Goal: Task Accomplishment & Management: Manage account settings

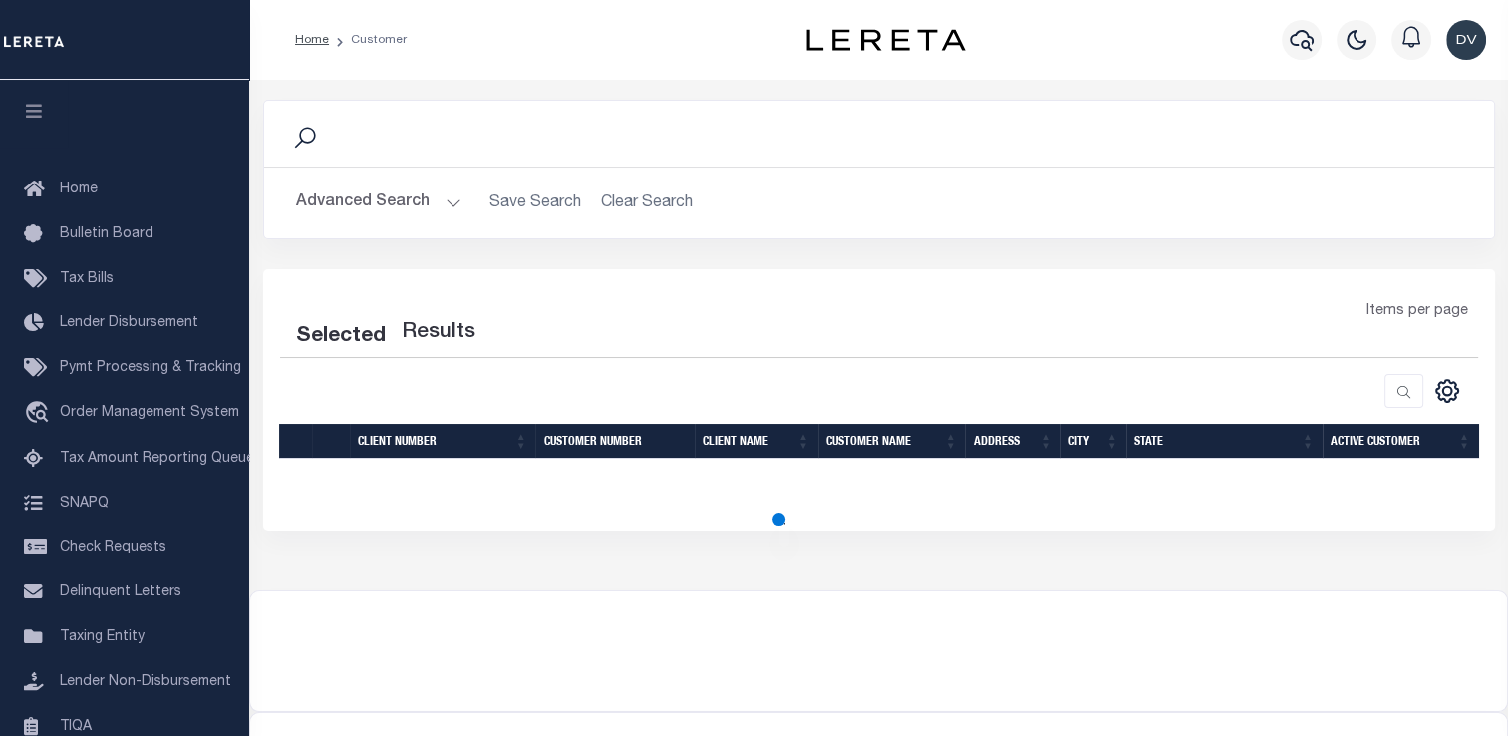
scroll to position [238, 0]
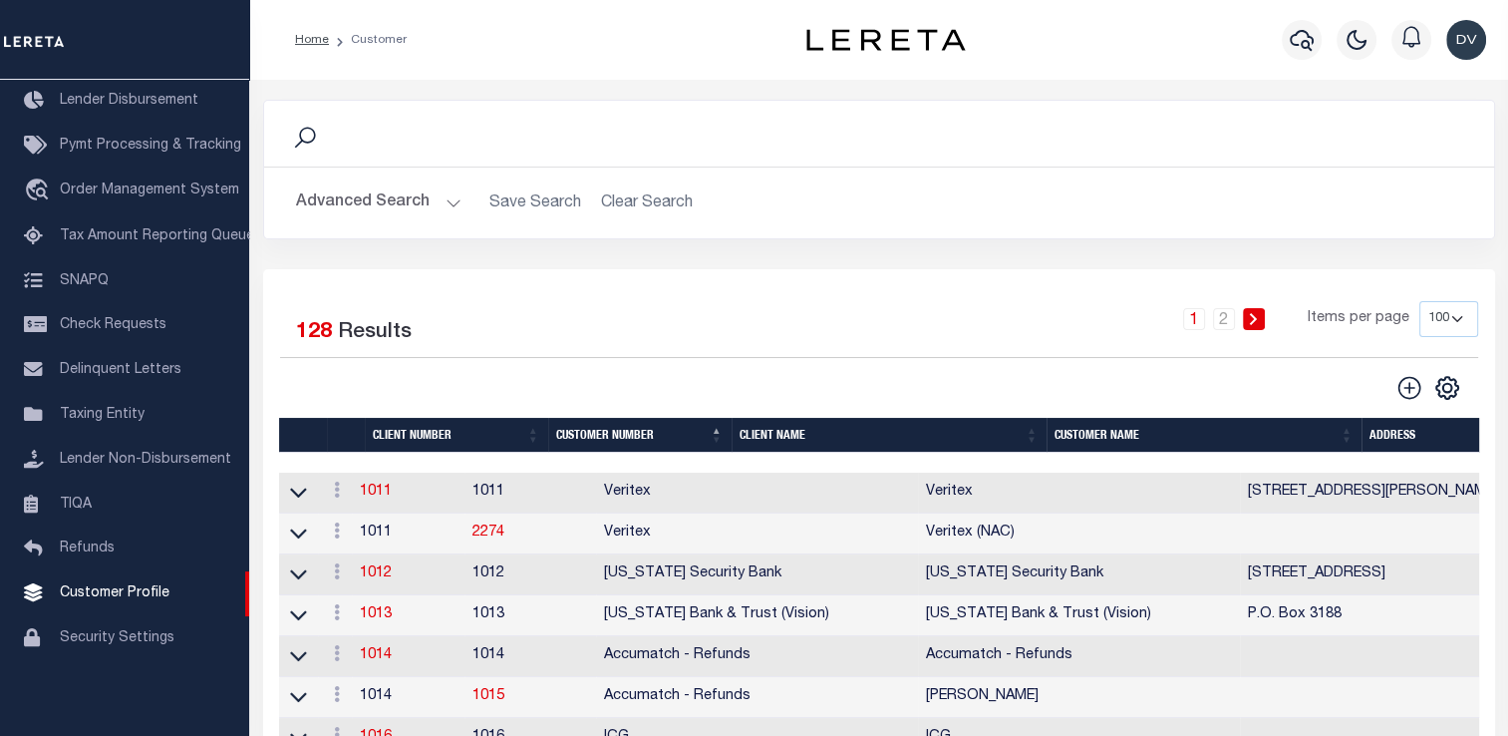
click at [765, 436] on th "Client Name" at bounding box center [889, 435] width 315 height 35
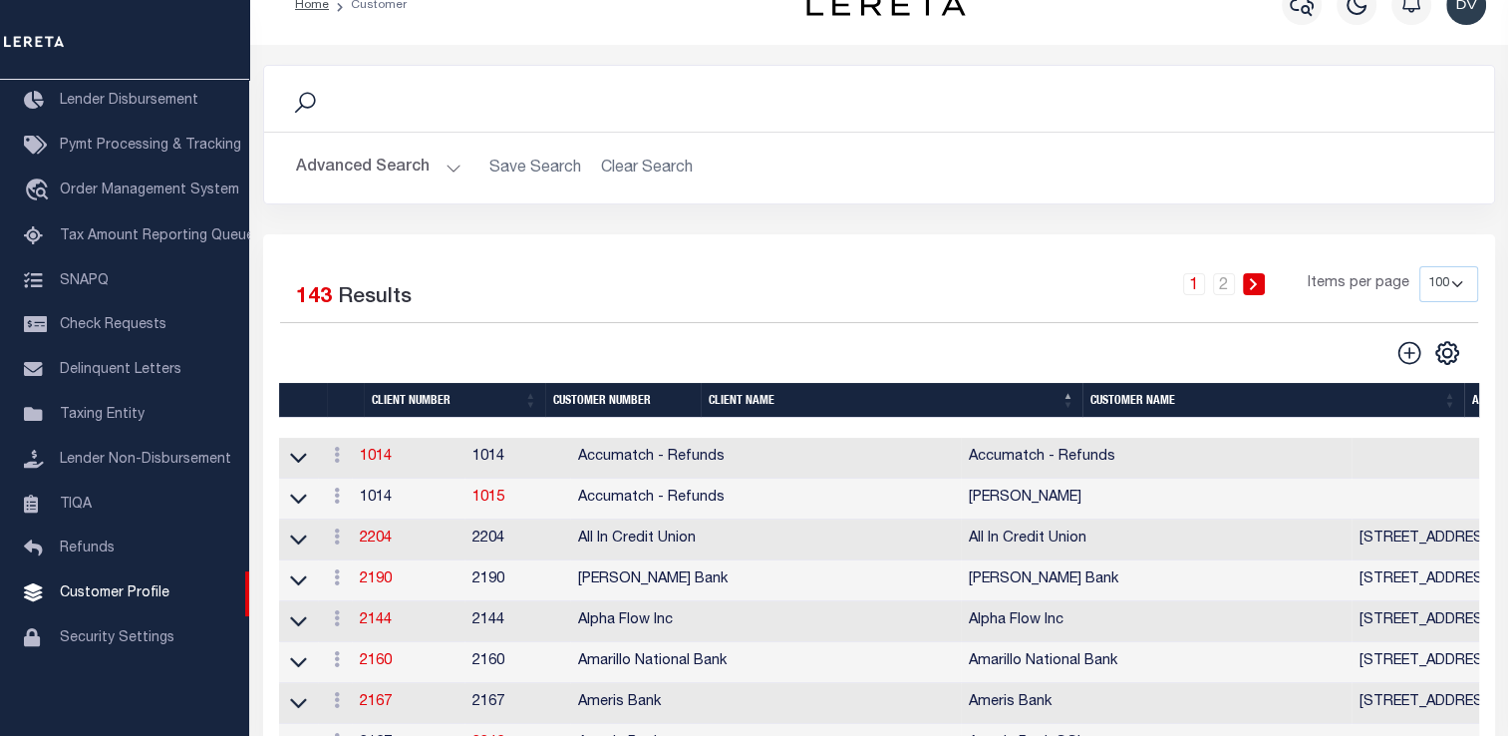
scroll to position [0, 0]
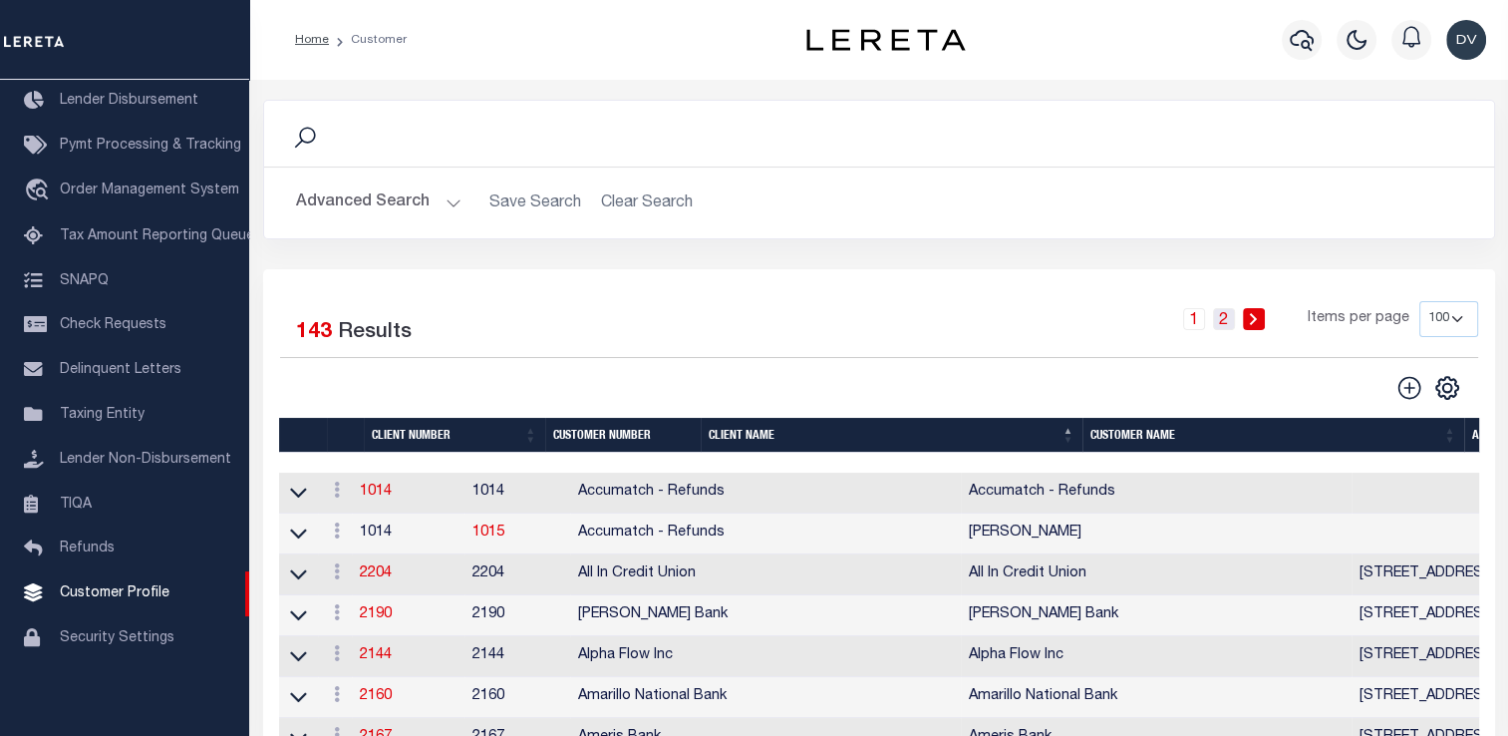
click at [1228, 315] on link "2" at bounding box center [1224, 319] width 22 height 22
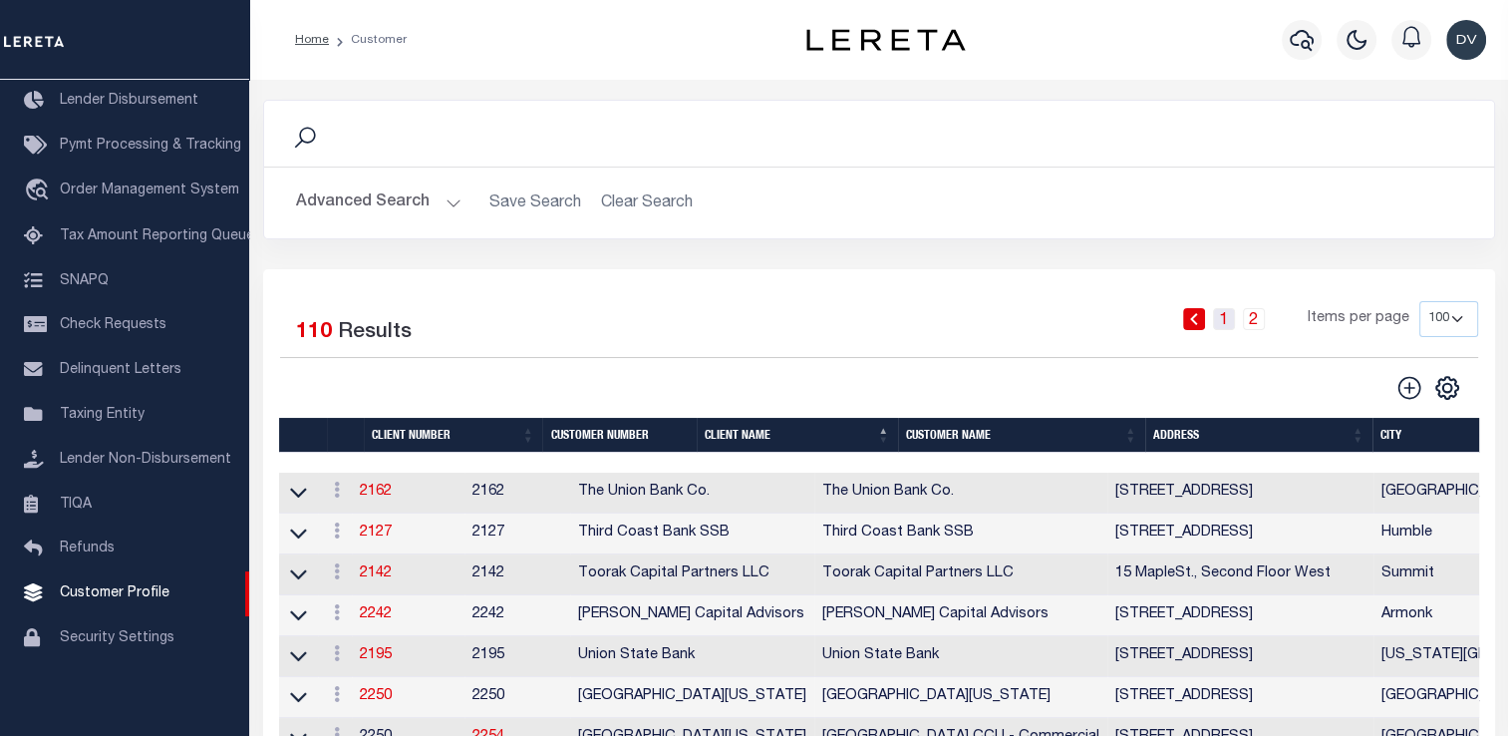
click at [1229, 320] on link "1" at bounding box center [1224, 319] width 22 height 22
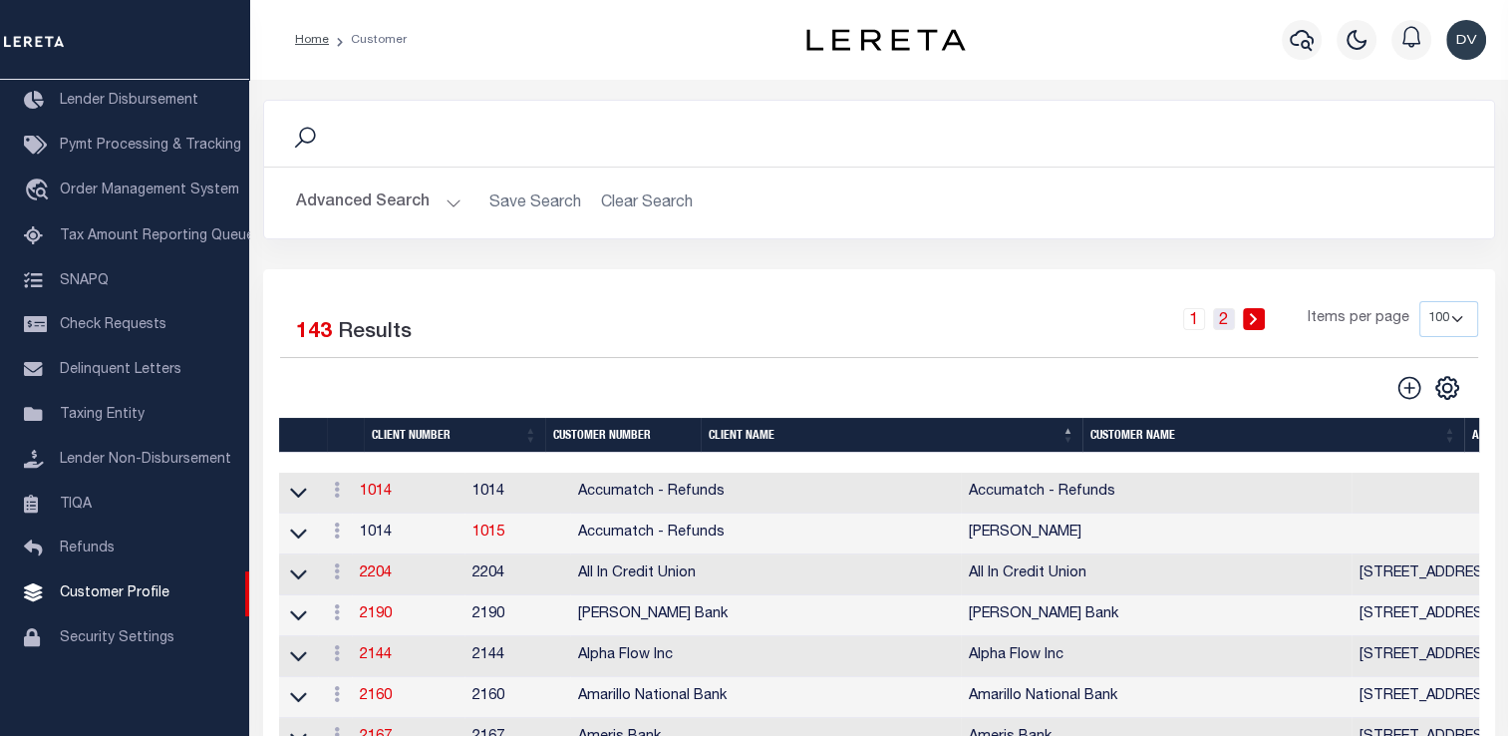
click at [1230, 321] on link "2" at bounding box center [1224, 319] width 22 height 22
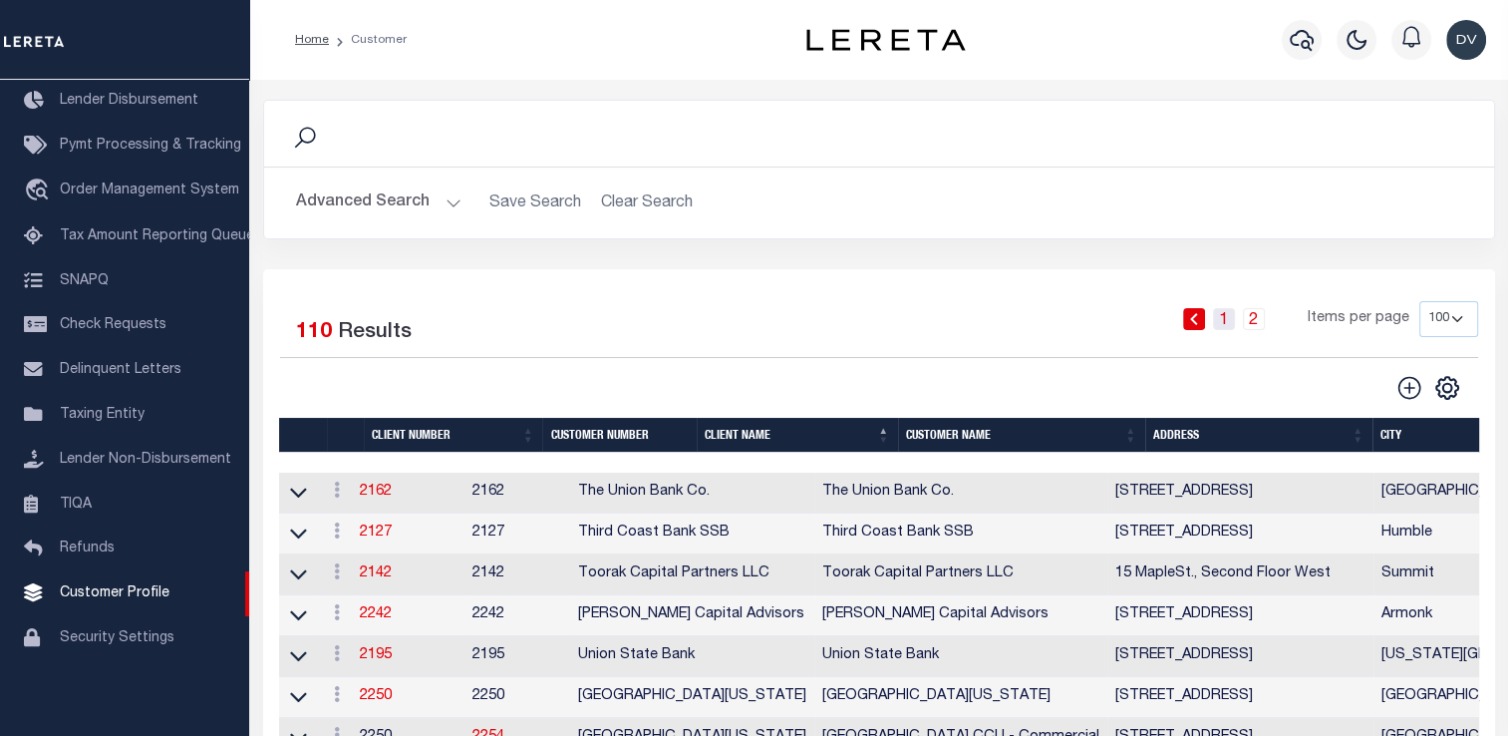
click at [1226, 316] on link "1" at bounding box center [1224, 319] width 22 height 22
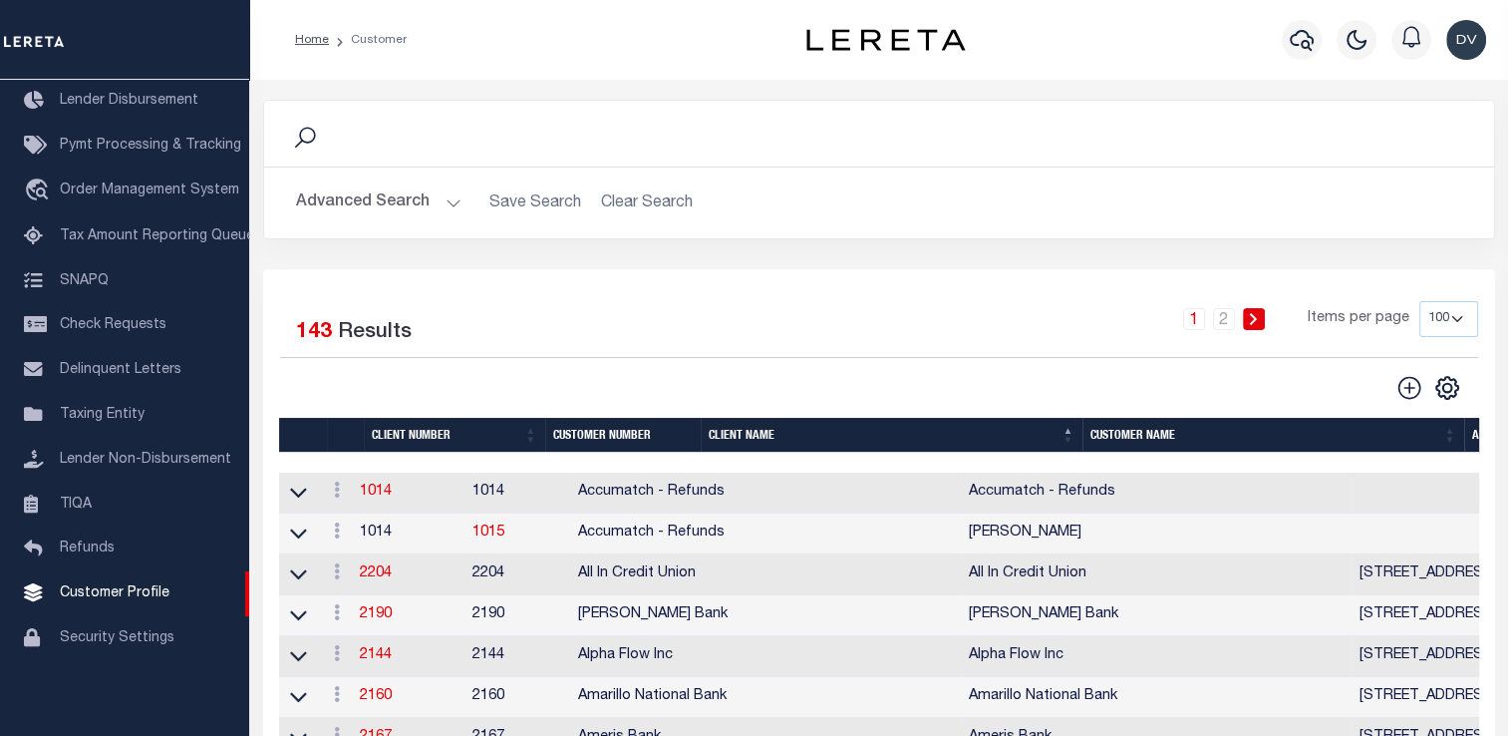
click at [1253, 323] on icon at bounding box center [1253, 319] width 7 height 12
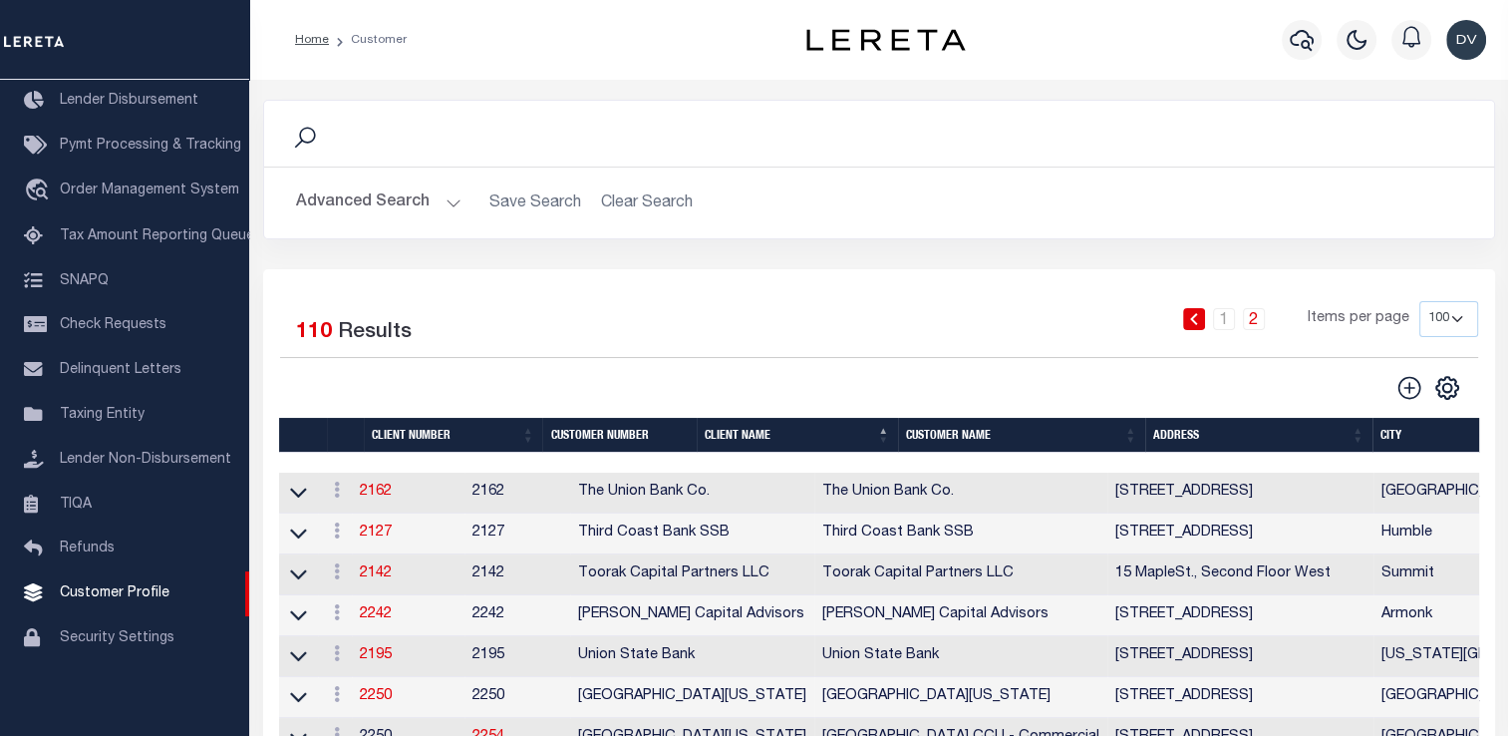
click at [750, 437] on th "Client Name" at bounding box center [797, 435] width 201 height 35
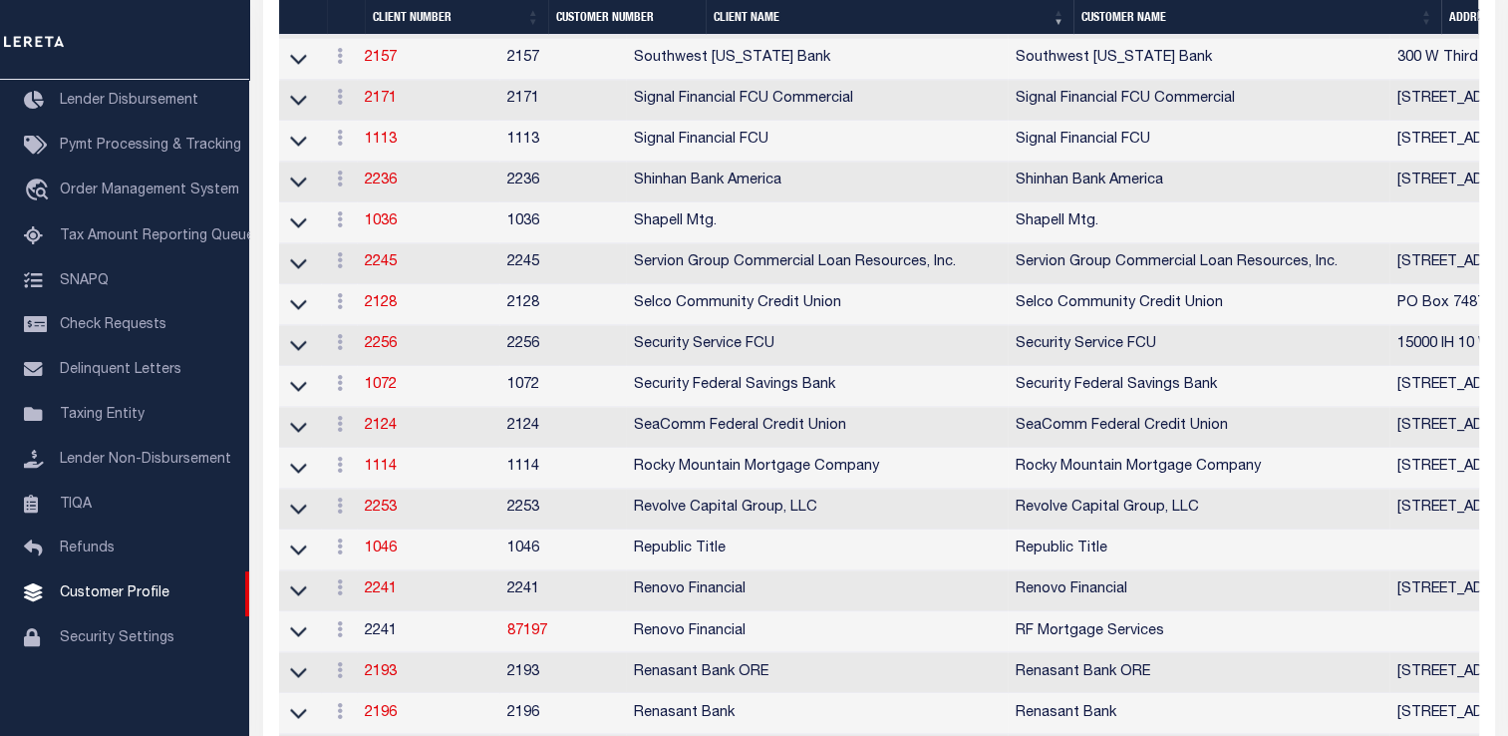
scroll to position [3289, 0]
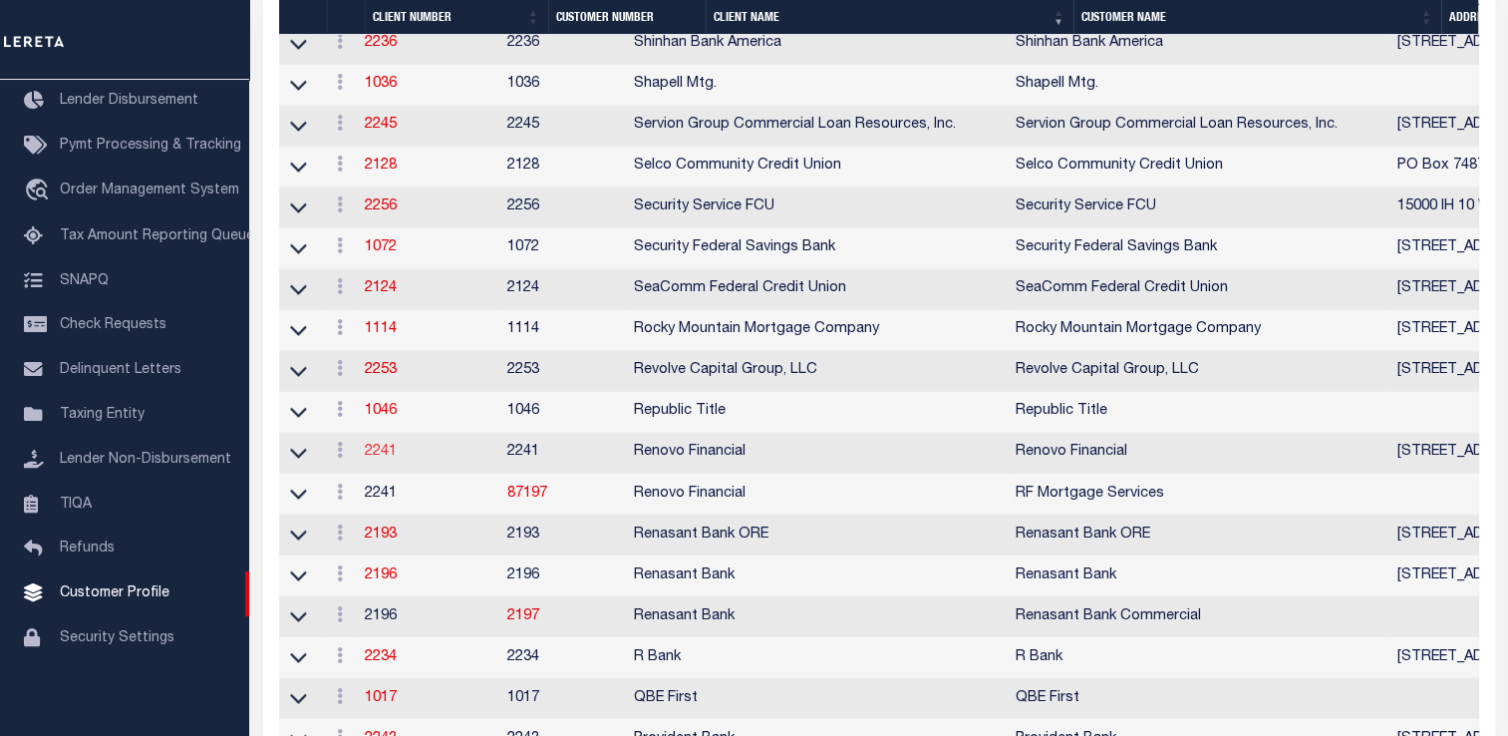
click at [381, 458] on link "2241" at bounding box center [381, 452] width 32 height 14
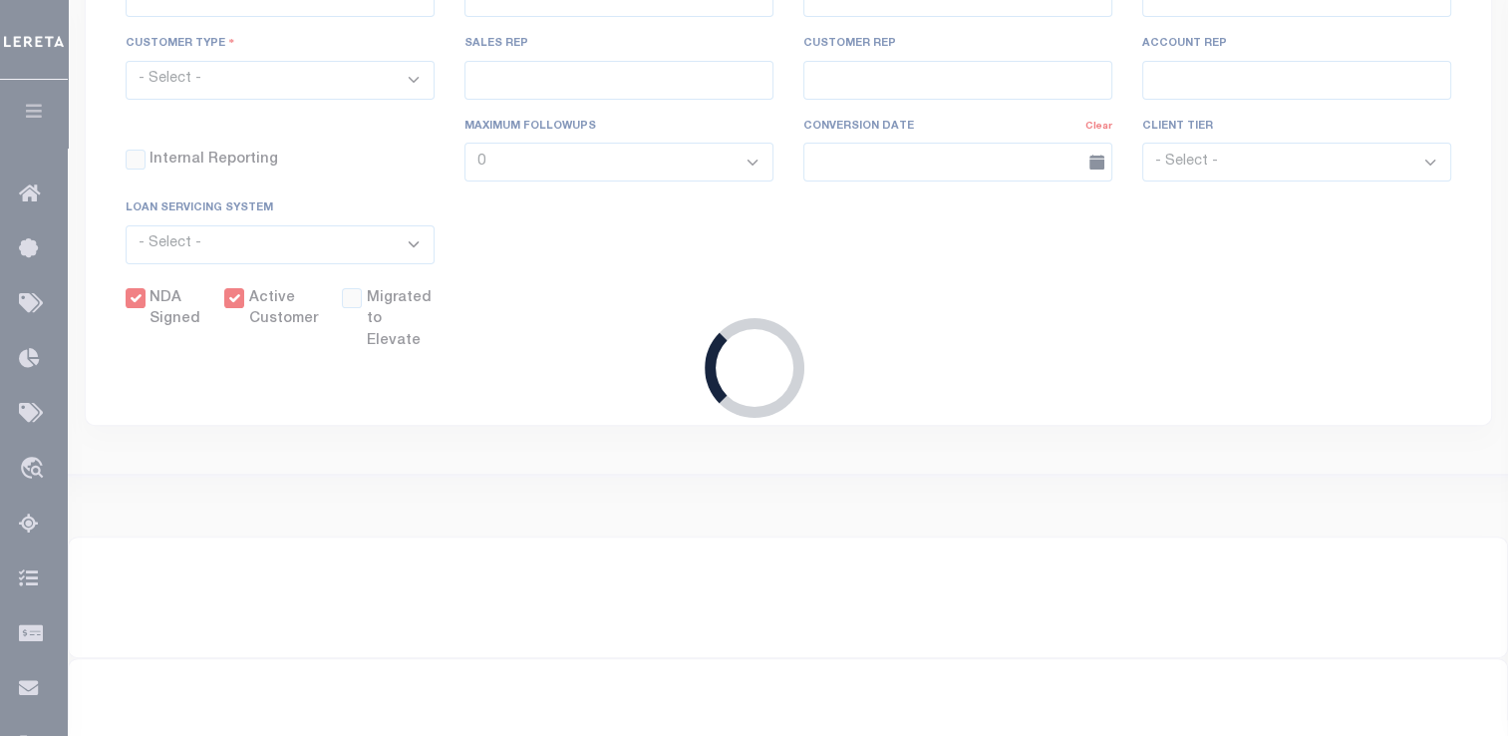
select select
type input "Renovo Financial"
type input "2241"
type input "Renovo Financial"
type input "[PERSON_NAME]"
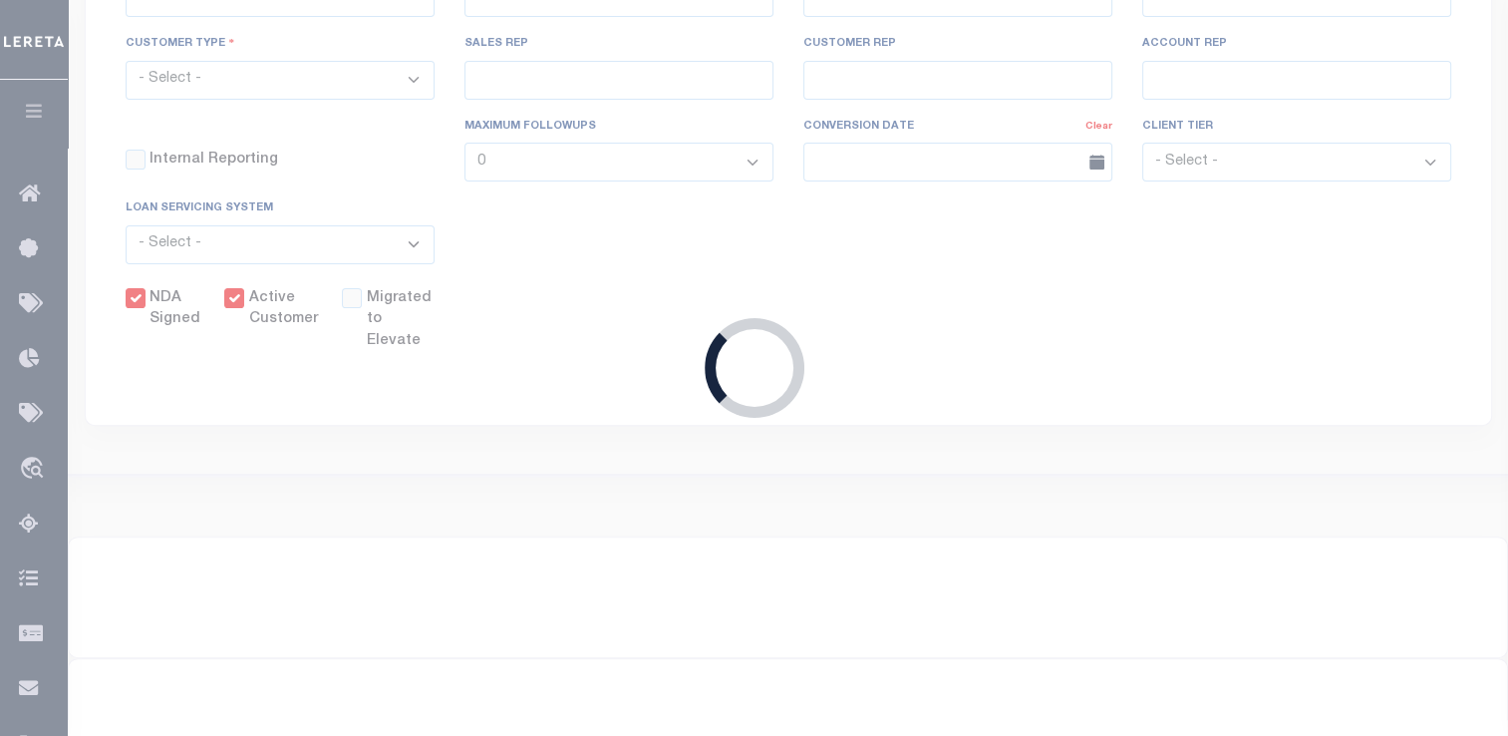
type input "[PERSON_NAME]"
select select "Mixed Portfolio"
type input "[PERSON_NAME]"
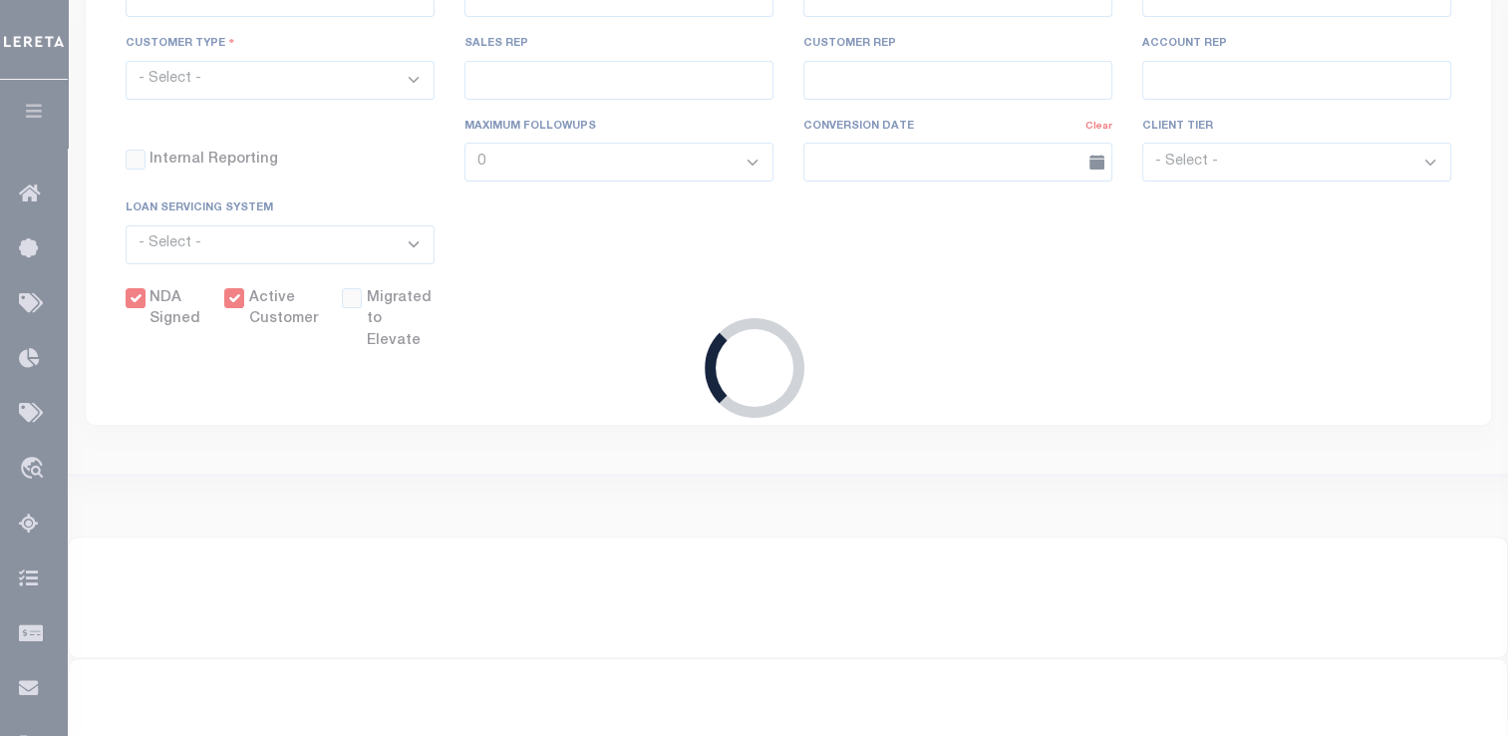
checkbox input "true"
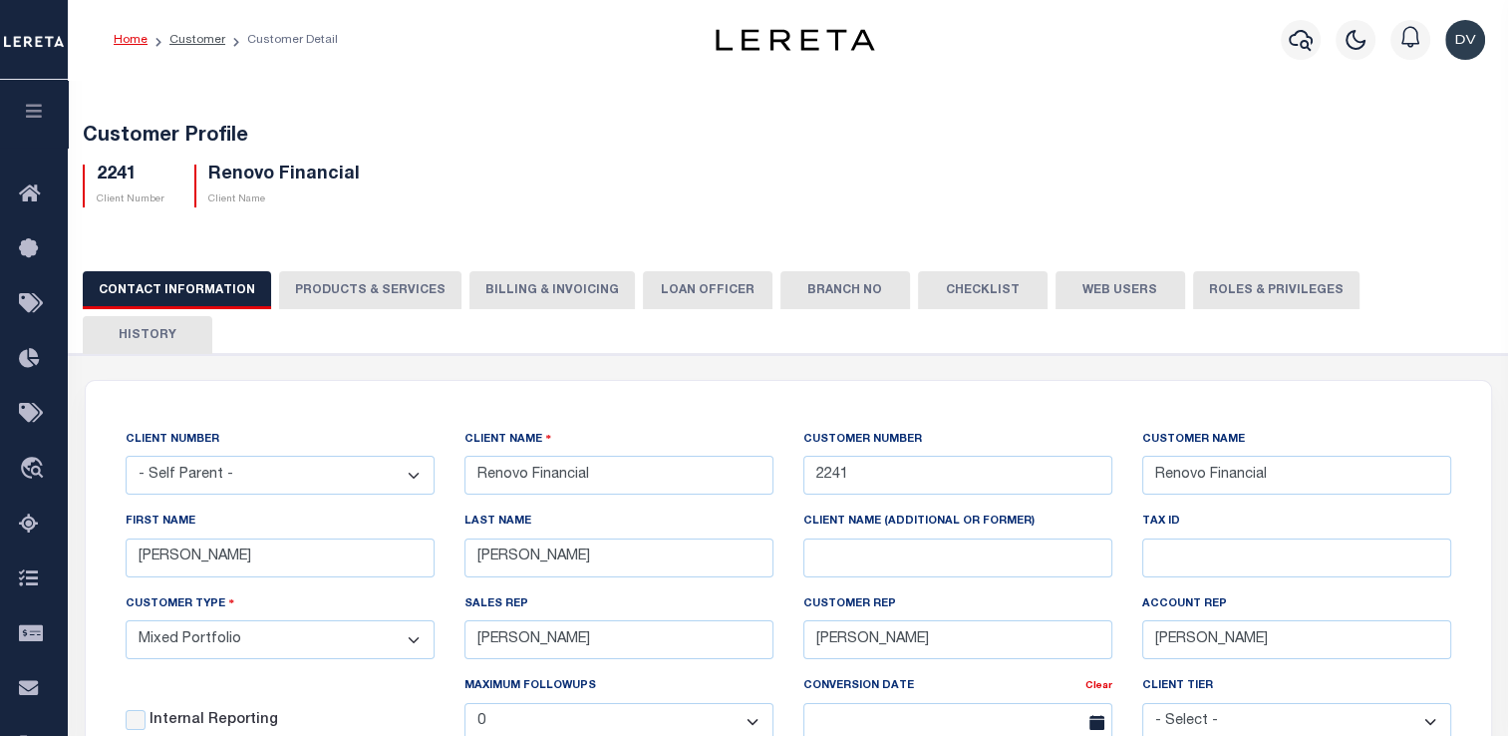
click at [1109, 285] on button "Web Users" at bounding box center [1121, 290] width 130 height 38
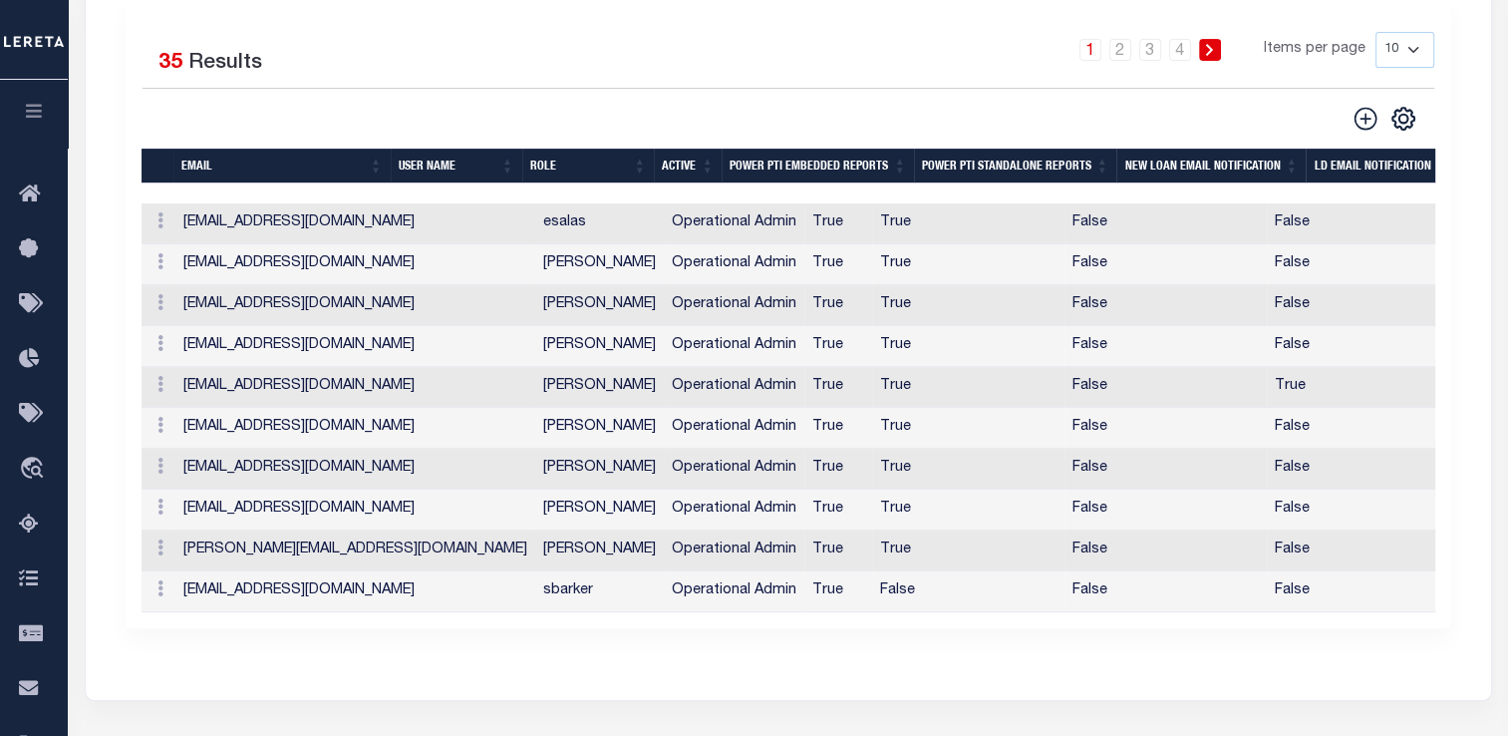
scroll to position [583, 0]
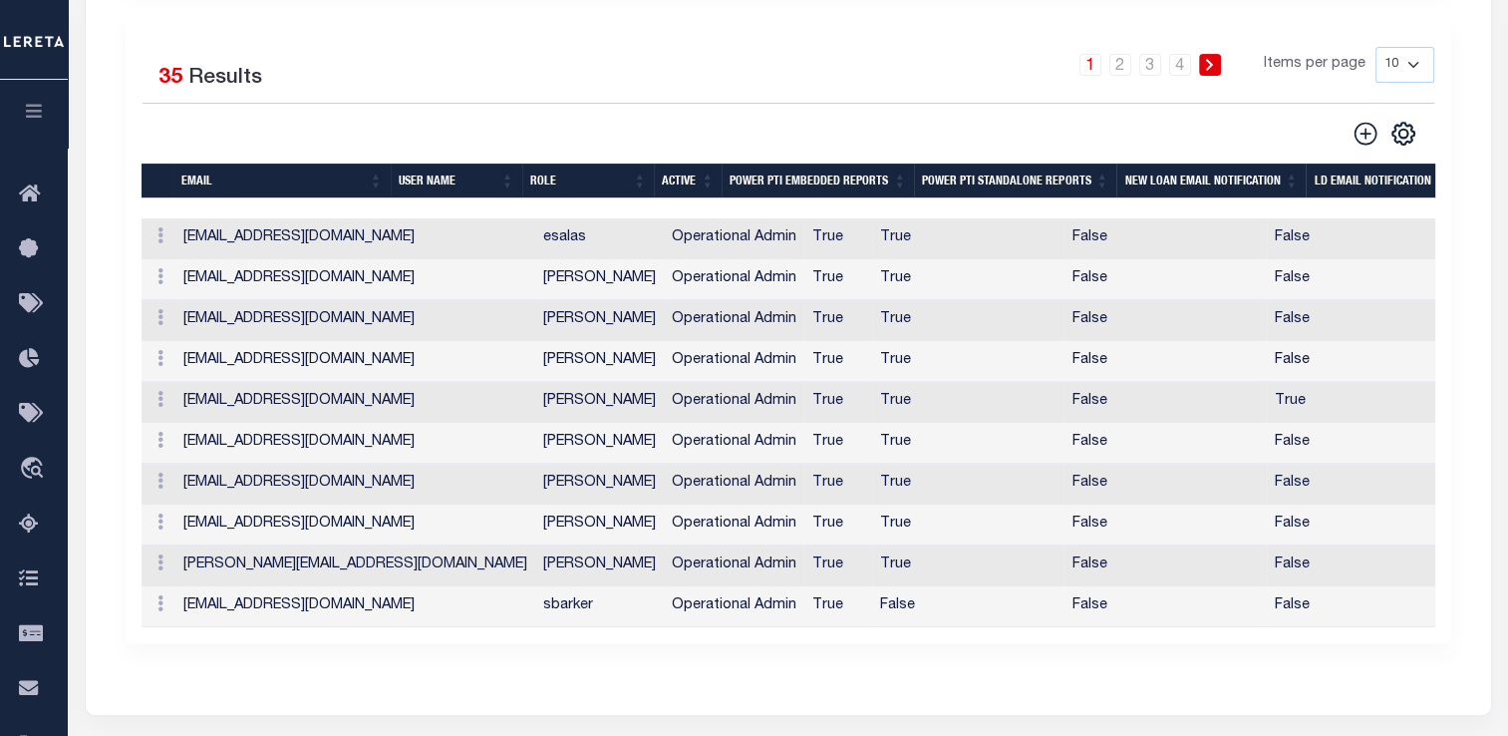
click at [1413, 47] on select "10 25 50 100" at bounding box center [1404, 65] width 59 height 36
select select "50"
click at [1375, 47] on select "10 25 50 100" at bounding box center [1404, 65] width 59 height 36
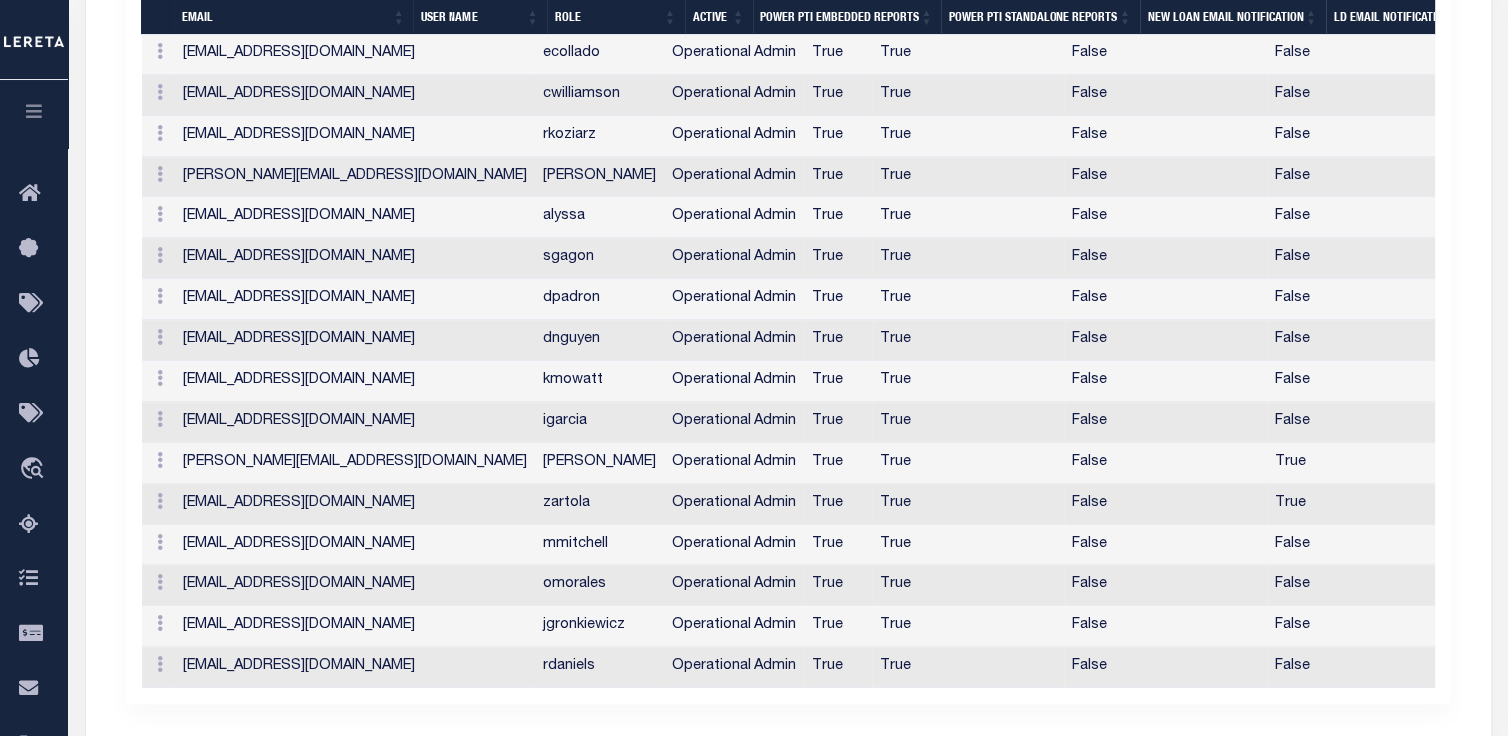
scroll to position [1679, 0]
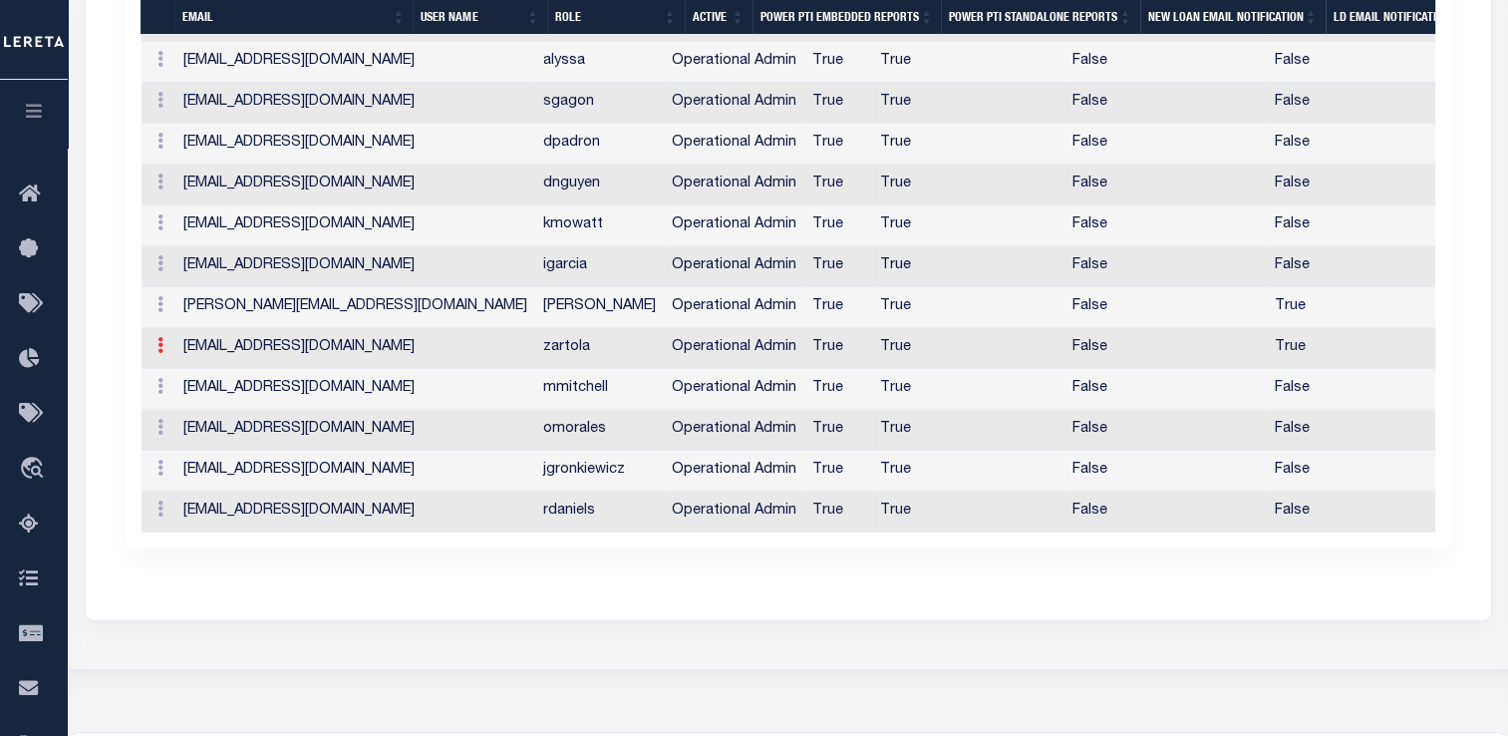
click at [160, 337] on icon at bounding box center [160, 345] width 6 height 16
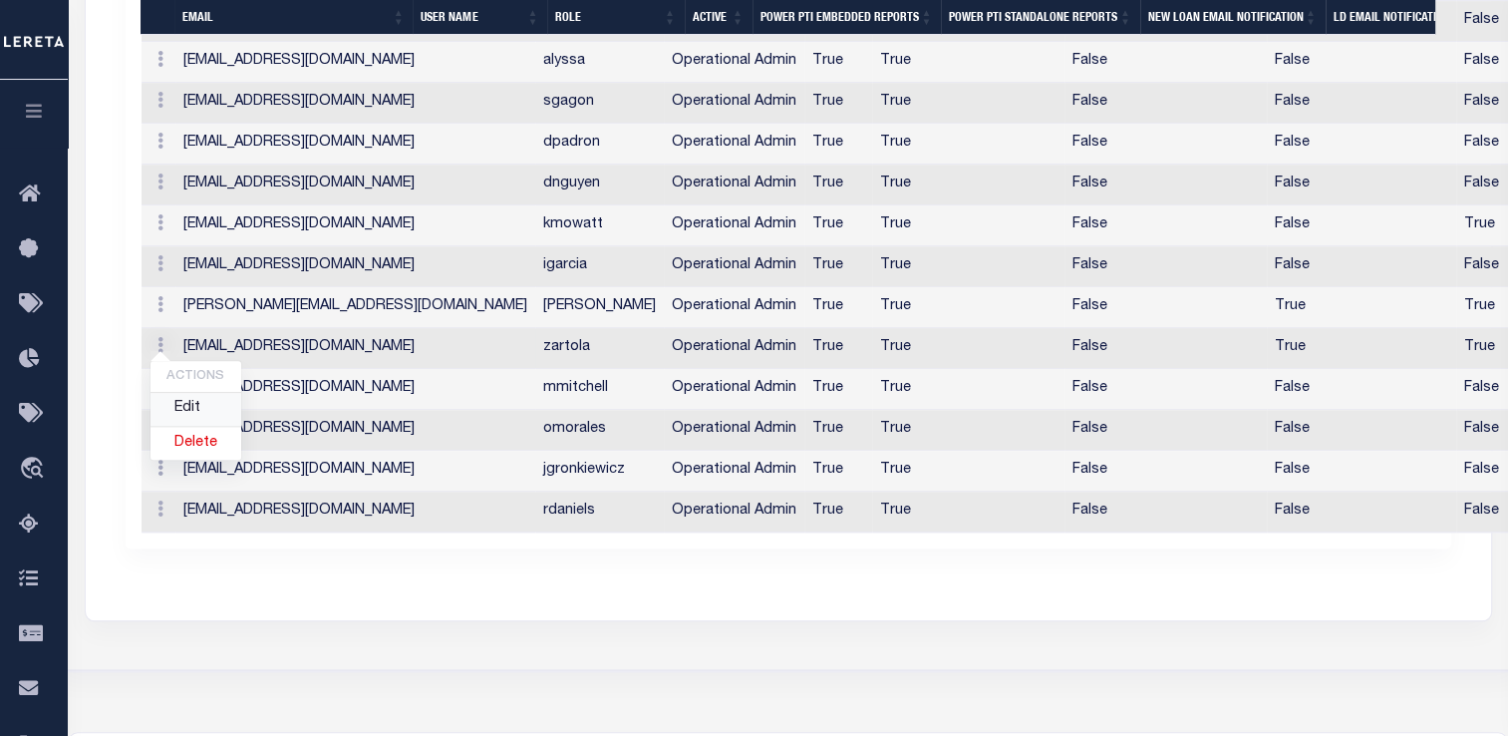
click at [195, 393] on link "Edit" at bounding box center [196, 409] width 91 height 33
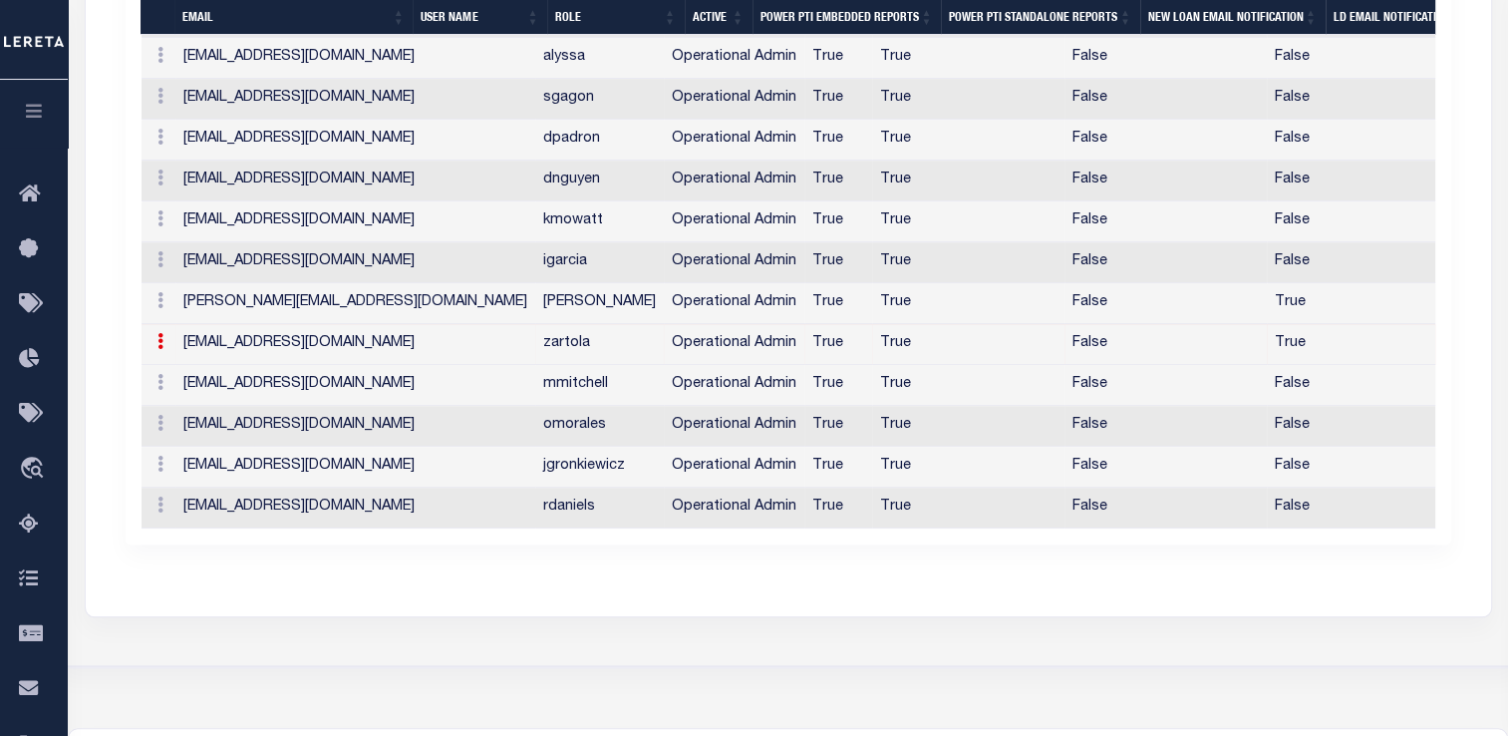
type input "[EMAIL_ADDRESS][DOMAIN_NAME]"
type input "zartola"
checkbox input "true"
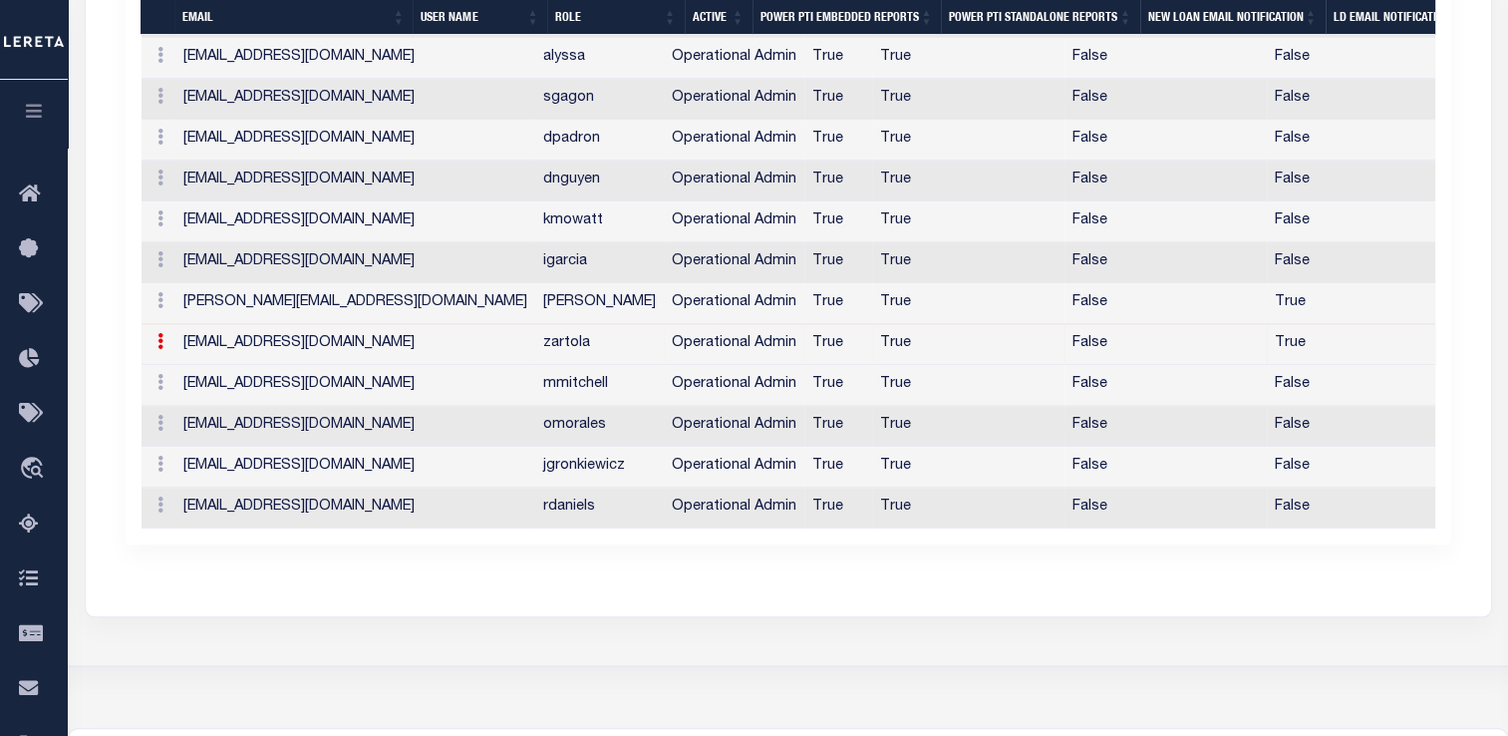
checkbox input "true"
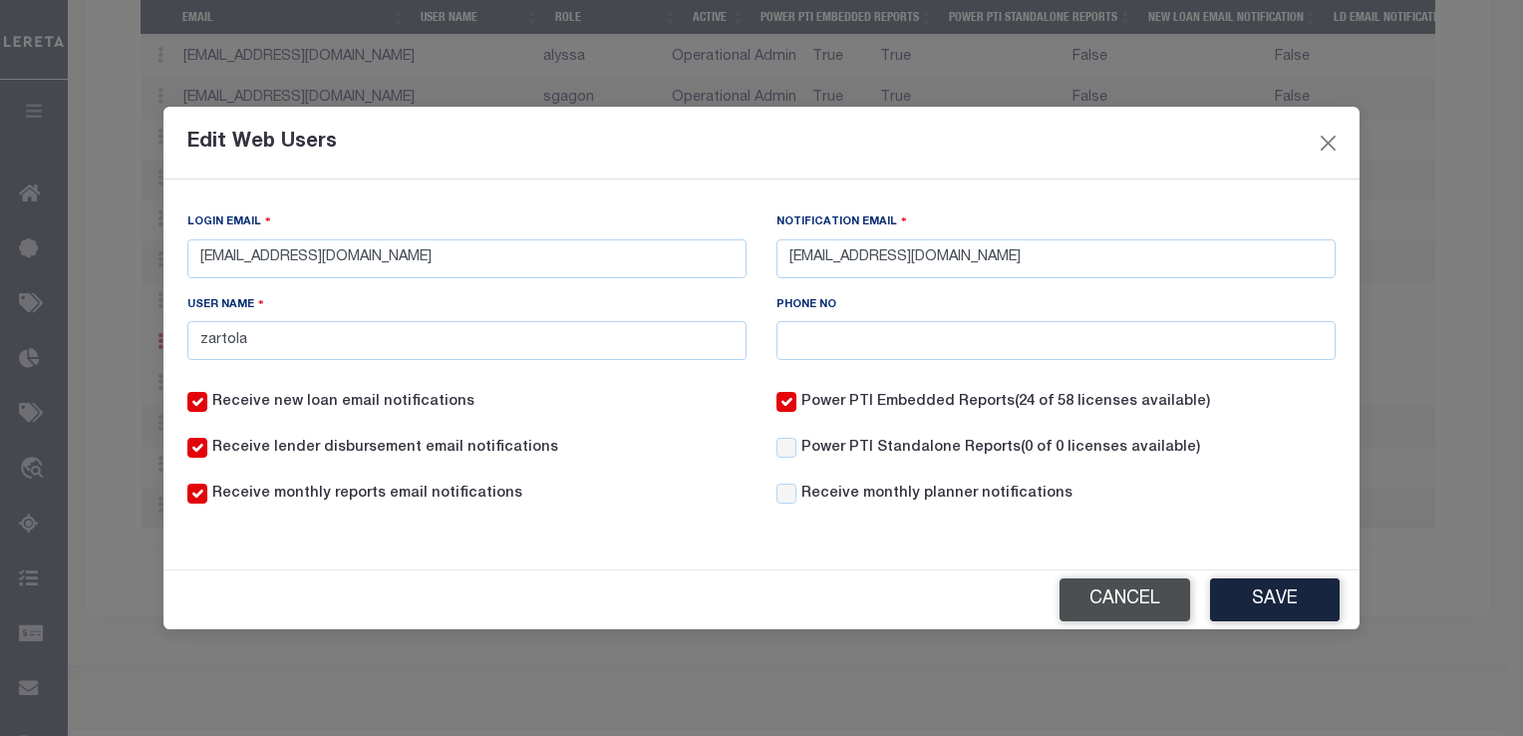
click at [1135, 596] on button "Cancel" at bounding box center [1125, 599] width 131 height 43
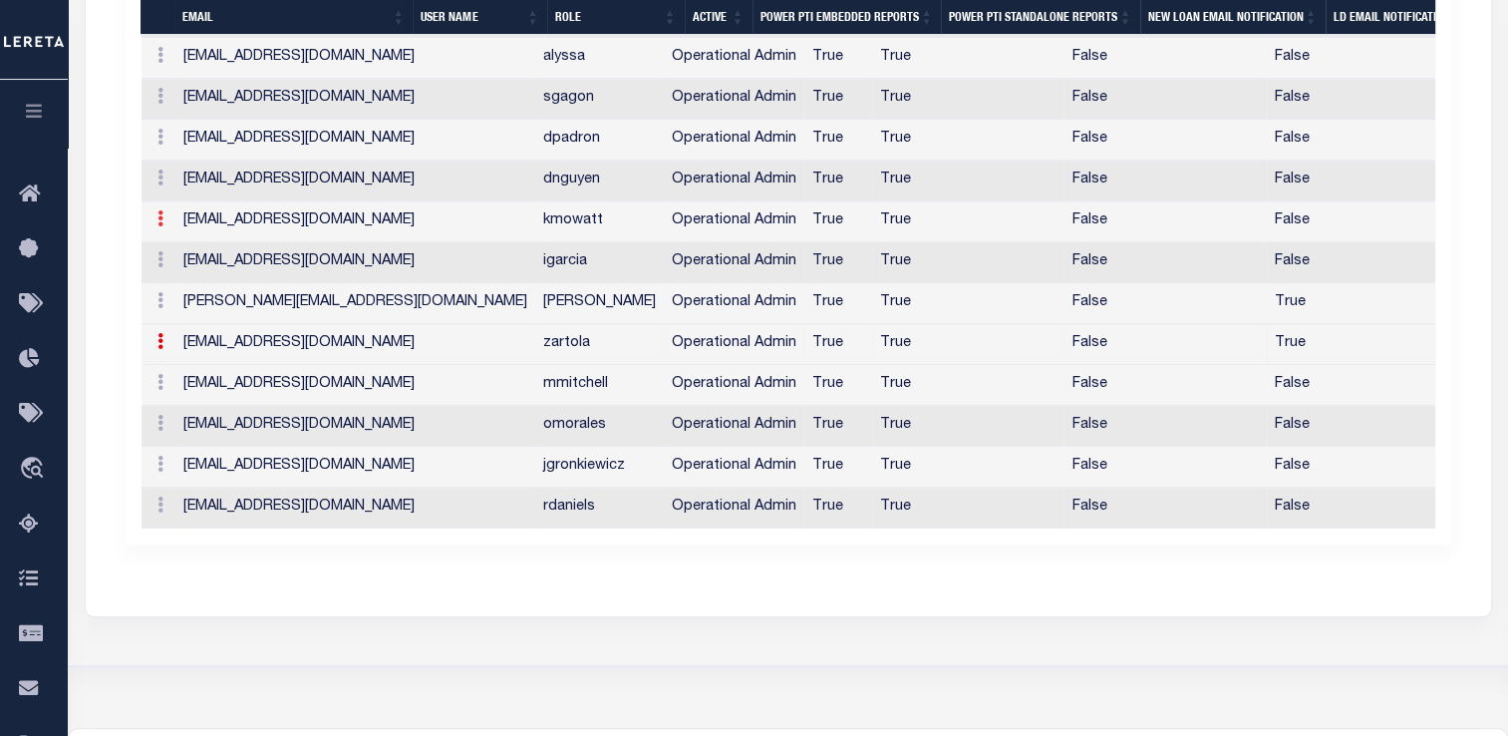
click at [154, 213] on link at bounding box center [161, 221] width 22 height 16
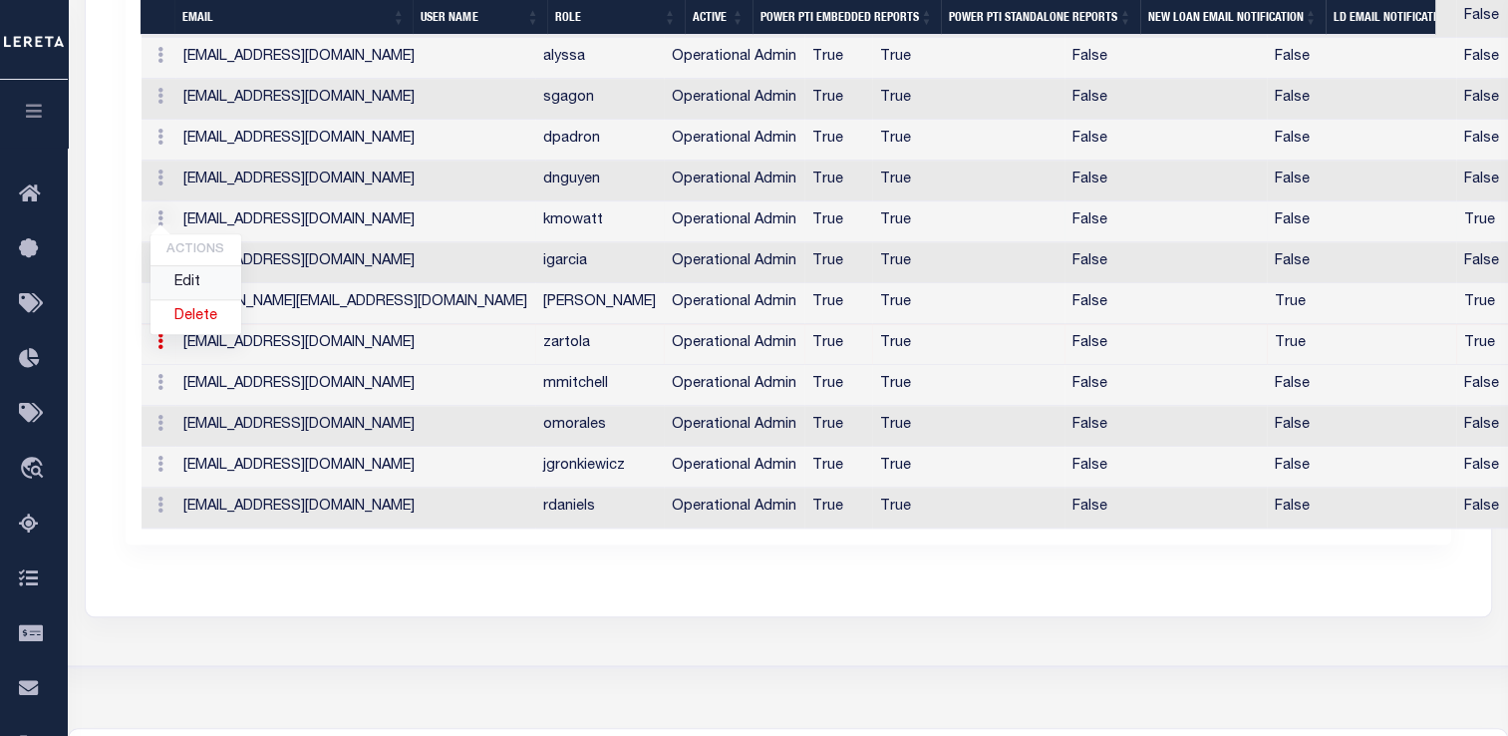
click at [193, 266] on link "Edit" at bounding box center [196, 282] width 91 height 33
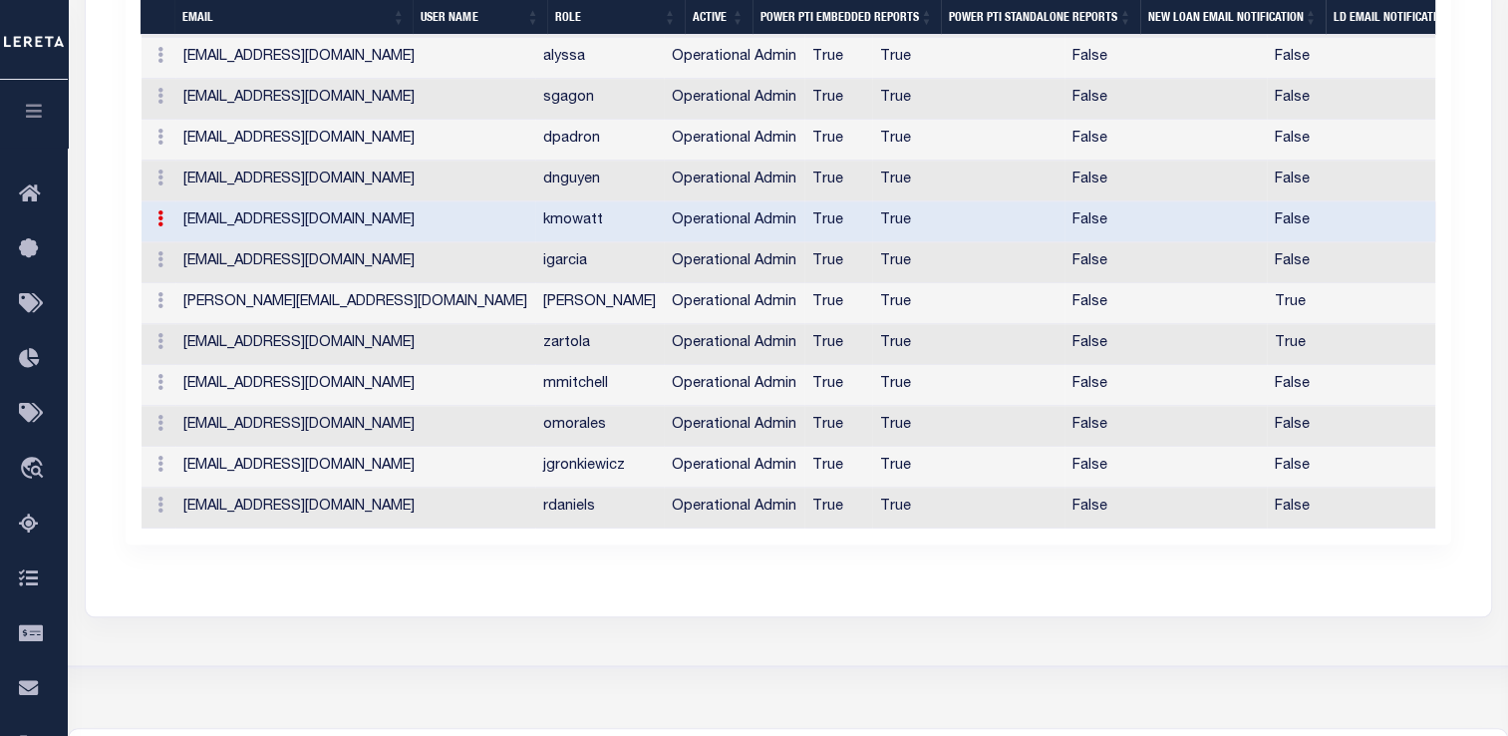
type input "[EMAIL_ADDRESS][DOMAIN_NAME]"
type input "kmowatt"
checkbox input "false"
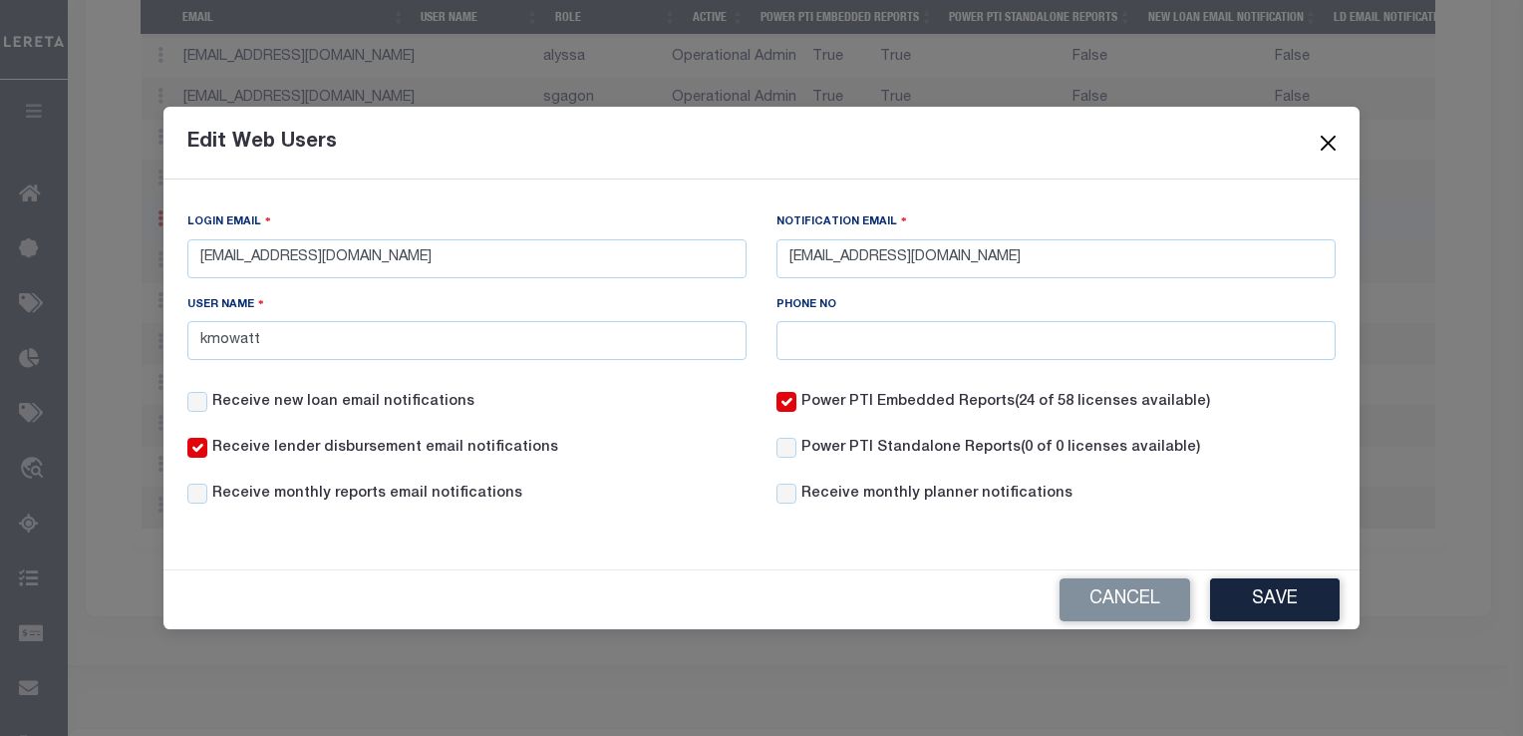
click at [1320, 144] on button "Close" at bounding box center [1329, 143] width 26 height 26
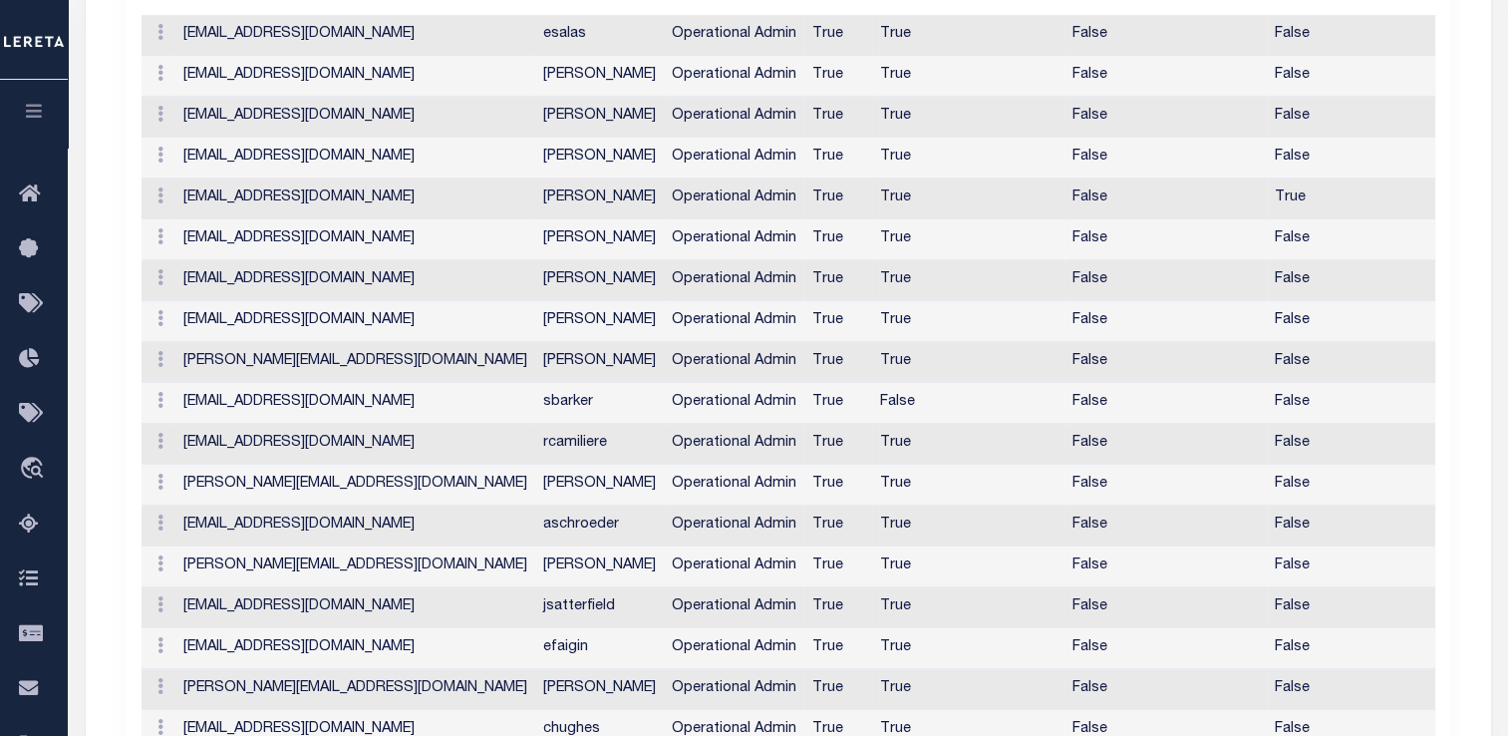
scroll to position [0, 0]
